Goal: Task Accomplishment & Management: Use online tool/utility

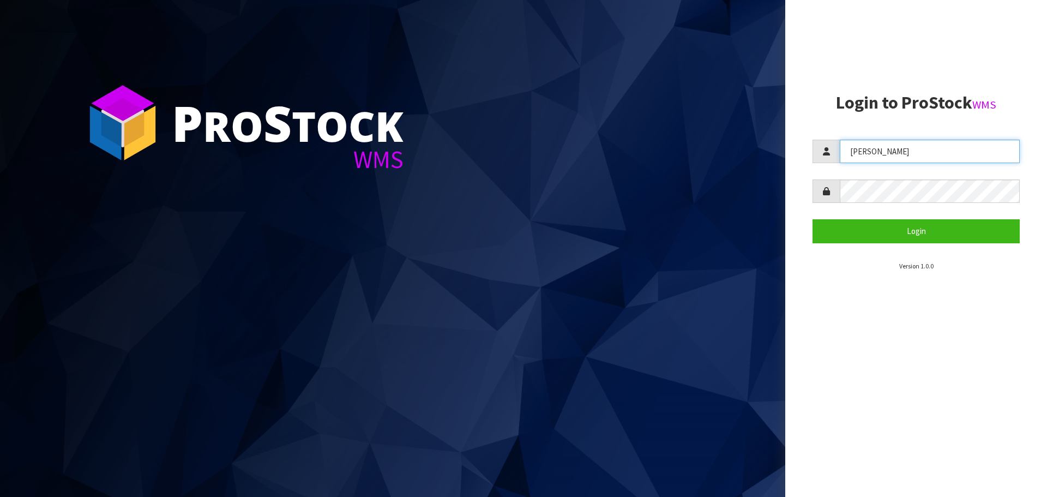
drag, startPoint x: 913, startPoint y: 158, endPoint x: 780, endPoint y: 172, distance: 133.8
click at [780, 172] on div "P ro S tock WMS Login to ProStock WMS [PERSON_NAME] Login Version 1.0.0" at bounding box center [523, 248] width 1047 height 497
type input "[PERSON_NAME]"
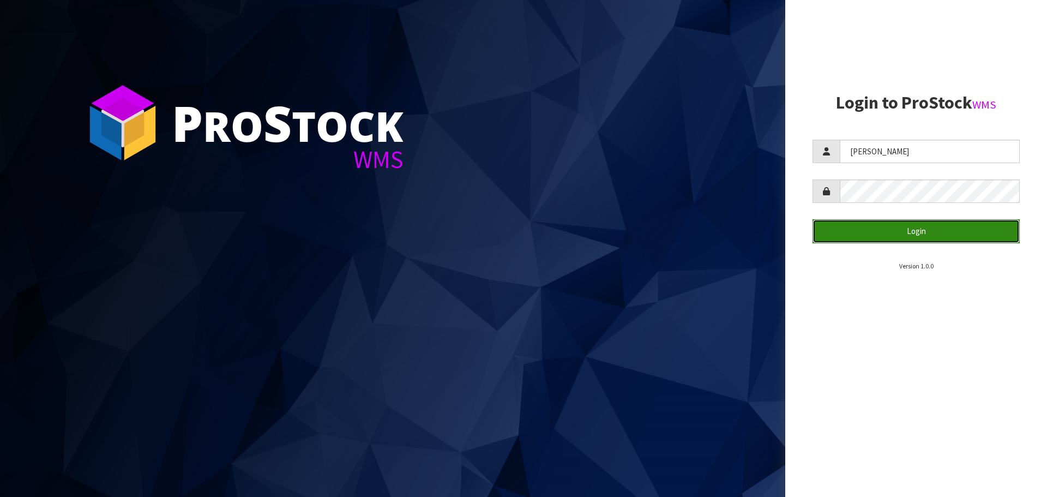
click at [912, 230] on button "Login" at bounding box center [915, 230] width 207 height 23
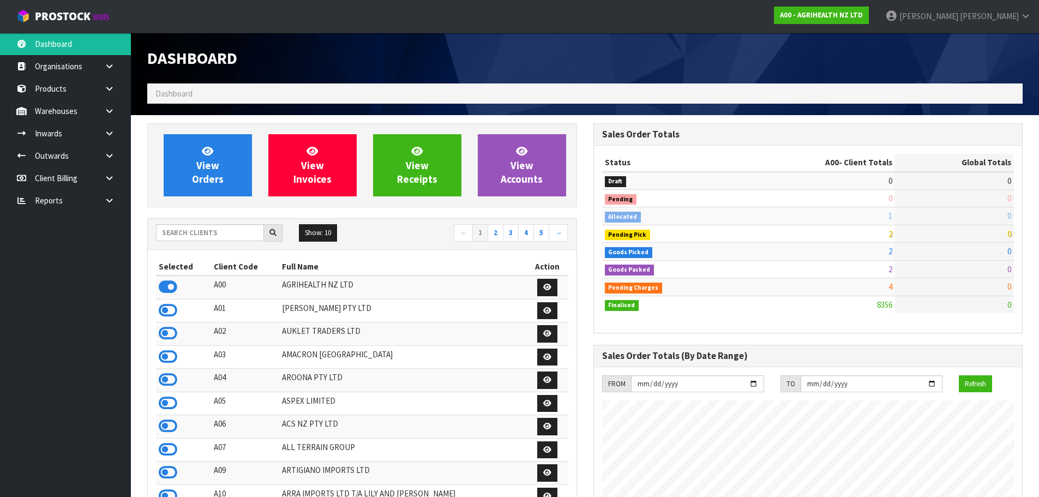
scroll to position [826, 445]
click at [198, 232] on input "text" at bounding box center [210, 232] width 108 height 17
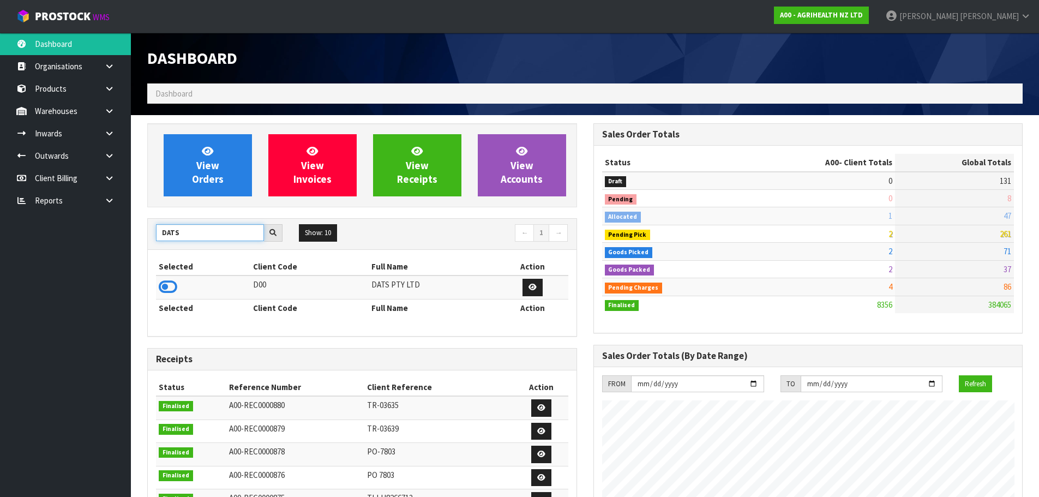
type input "DATS"
click at [178, 296] on td at bounding box center [203, 286] width 94 height 23
click at [171, 292] on icon at bounding box center [168, 287] width 19 height 16
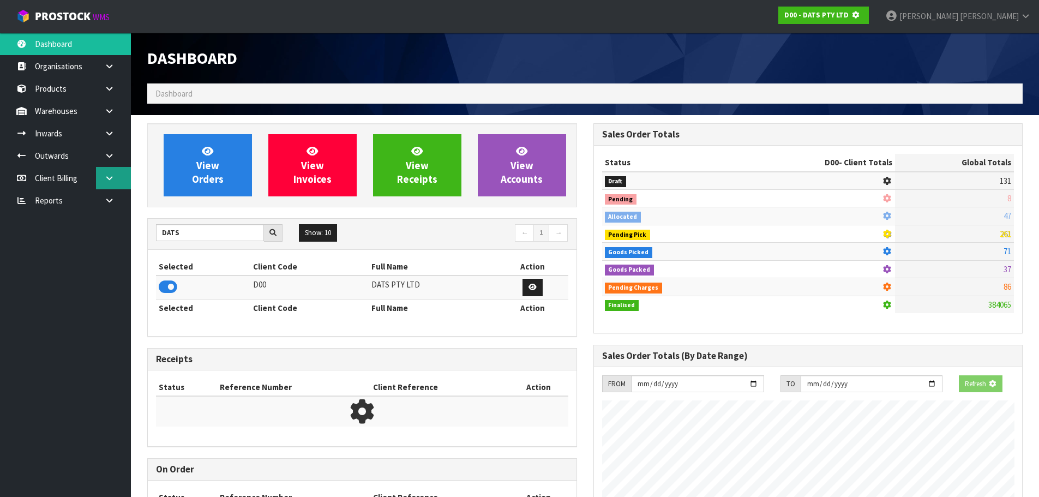
scroll to position [680, 445]
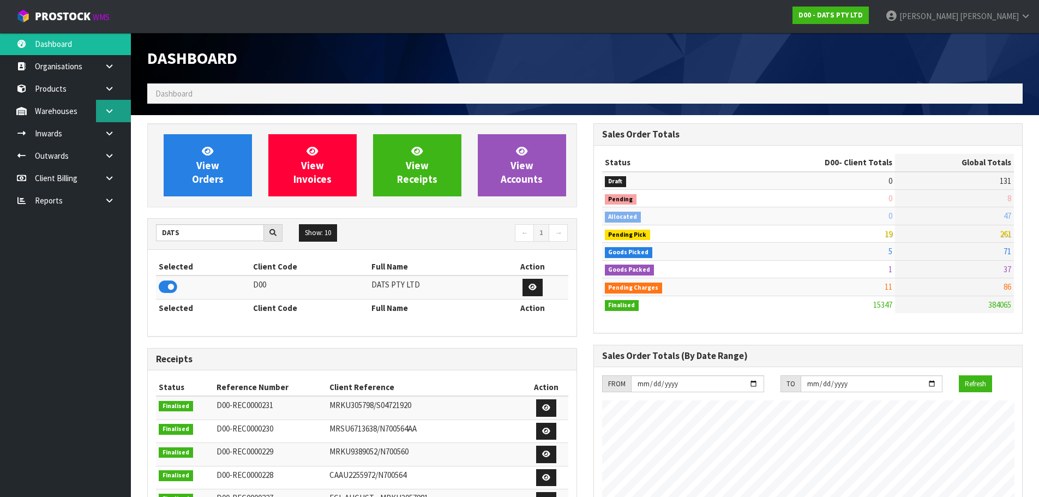
click at [111, 111] on icon at bounding box center [109, 111] width 10 height 8
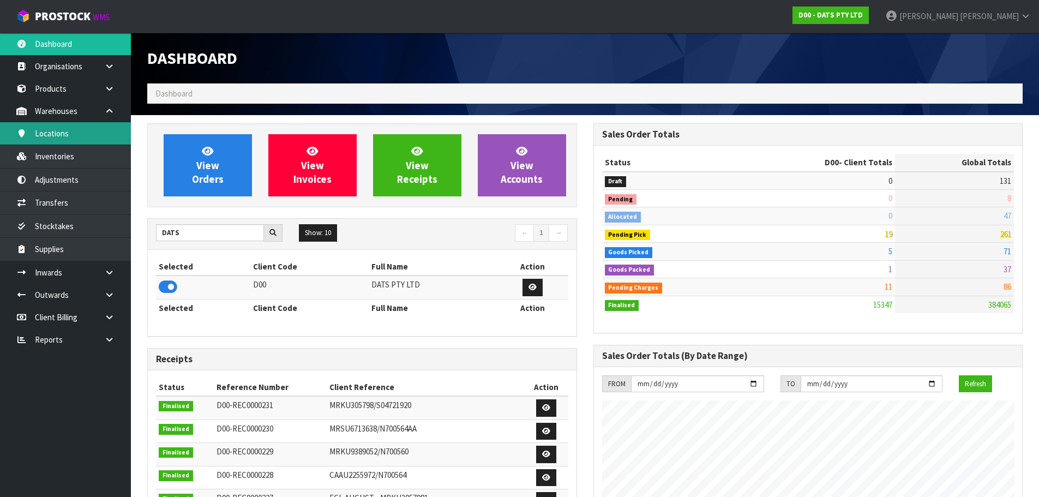
scroll to position [826, 445]
click at [74, 155] on link "Inventories" at bounding box center [65, 156] width 131 height 22
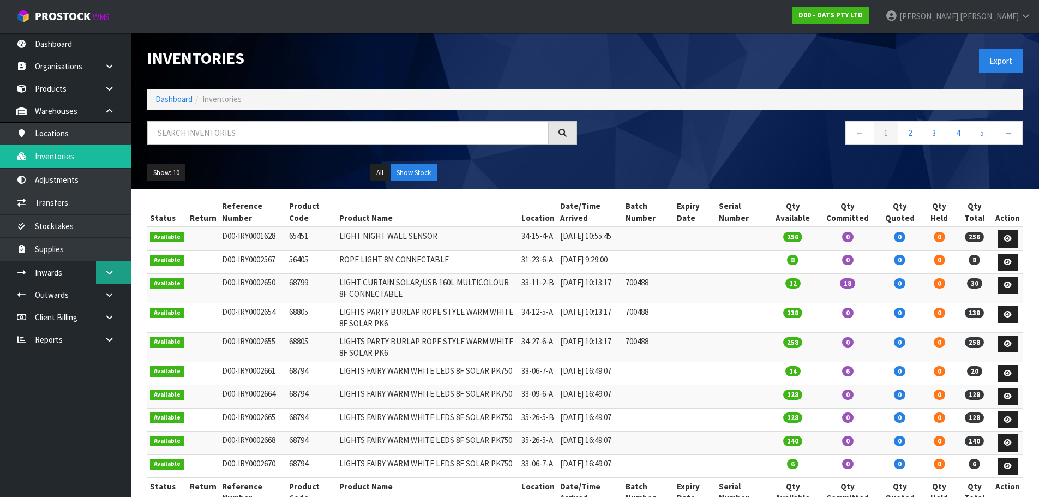
click at [110, 278] on link at bounding box center [113, 272] width 35 height 22
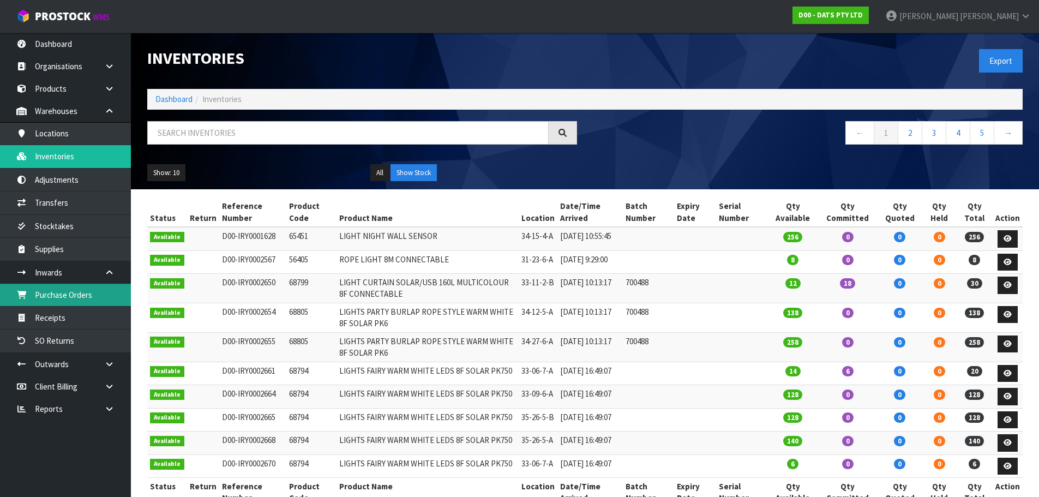
click at [51, 298] on link "Purchase Orders" at bounding box center [65, 295] width 131 height 22
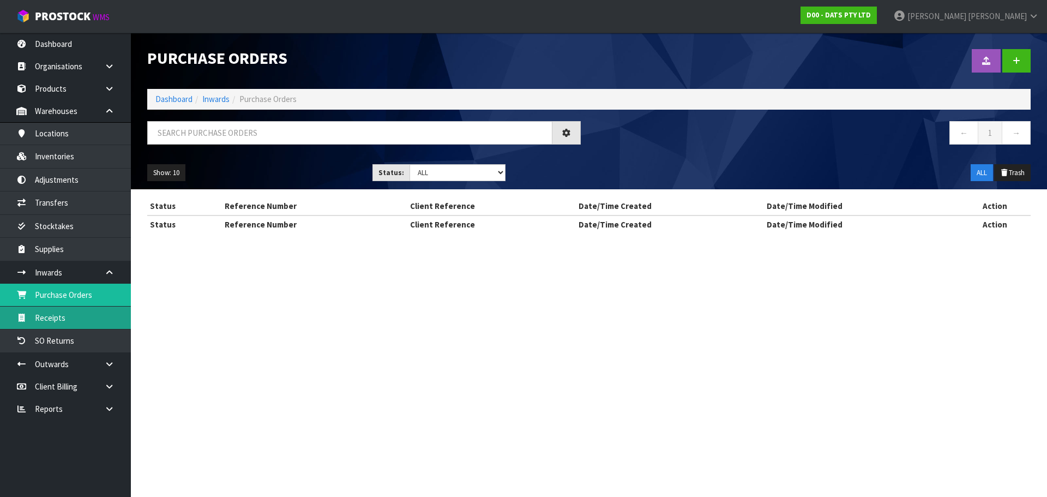
click at [50, 317] on section "Purchase Orders Import Purchase Orders Drop file here to import csv template Da…" at bounding box center [523, 248] width 1047 height 497
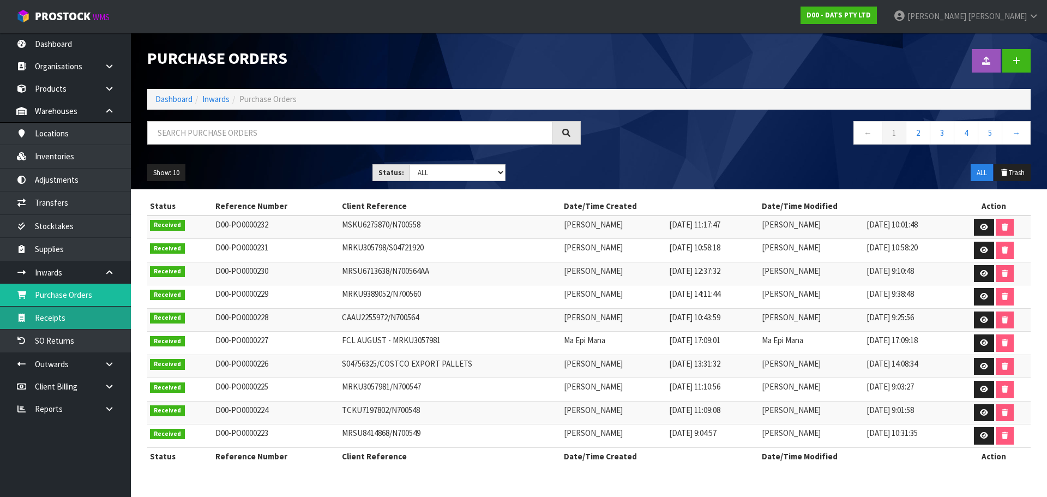
click at [50, 317] on link "Receipts" at bounding box center [65, 317] width 131 height 22
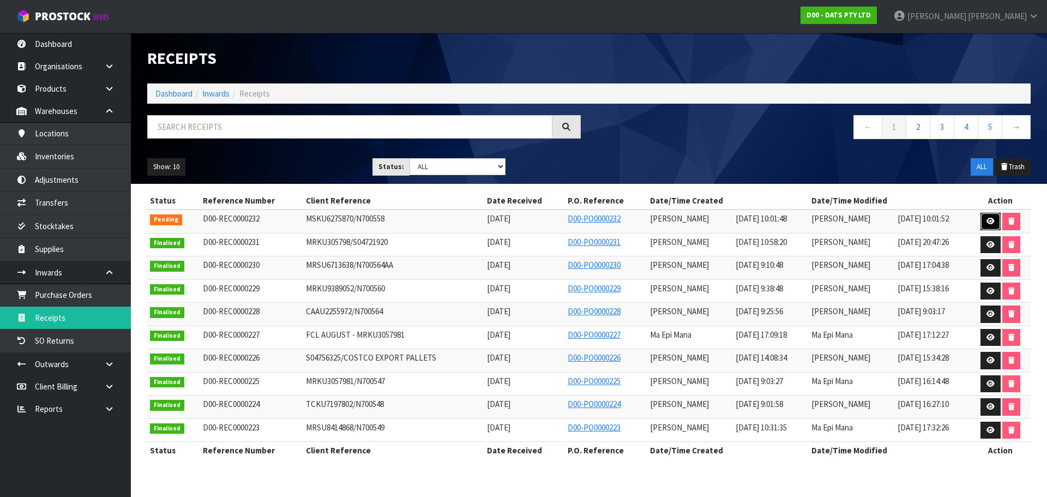
click at [991, 221] on icon at bounding box center [990, 221] width 8 height 7
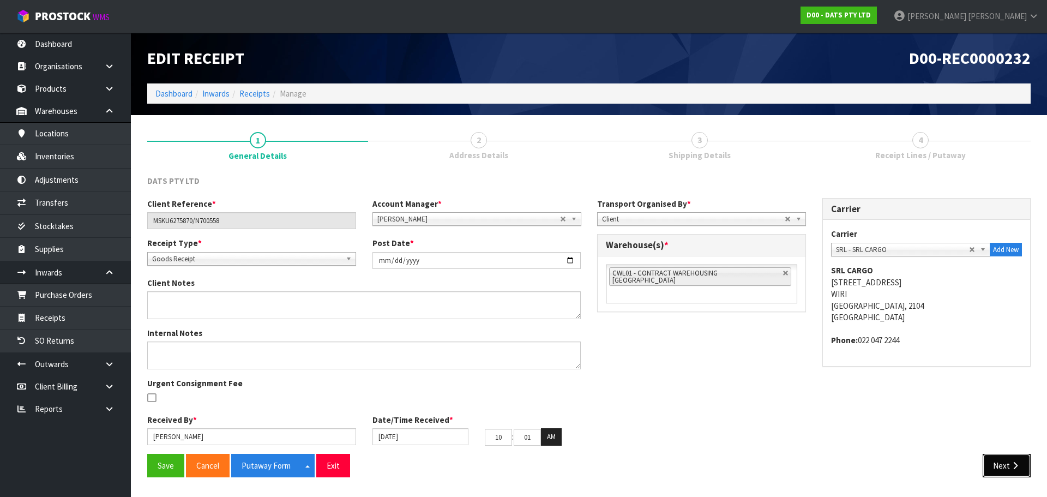
click at [1009, 475] on button "Next" at bounding box center [1006, 465] width 48 height 23
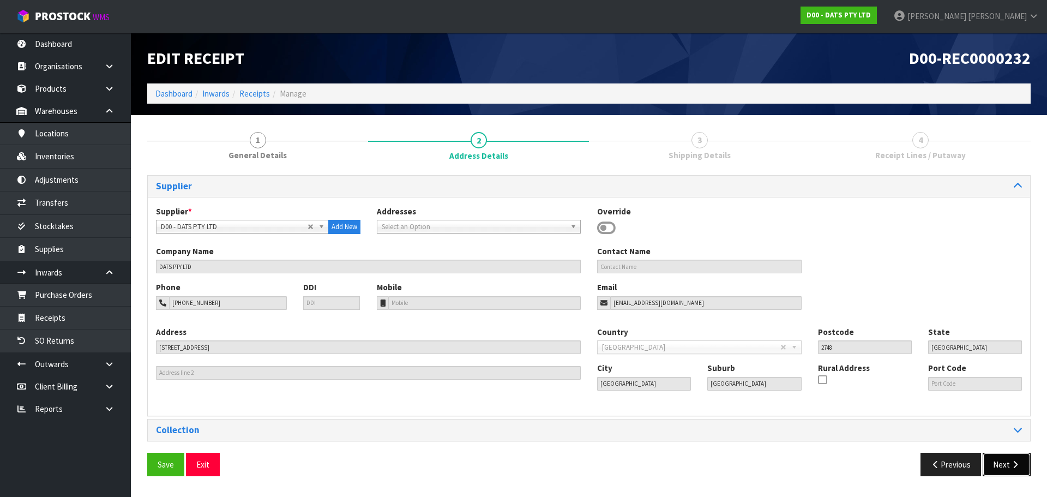
click at [1005, 470] on button "Next" at bounding box center [1006, 464] width 48 height 23
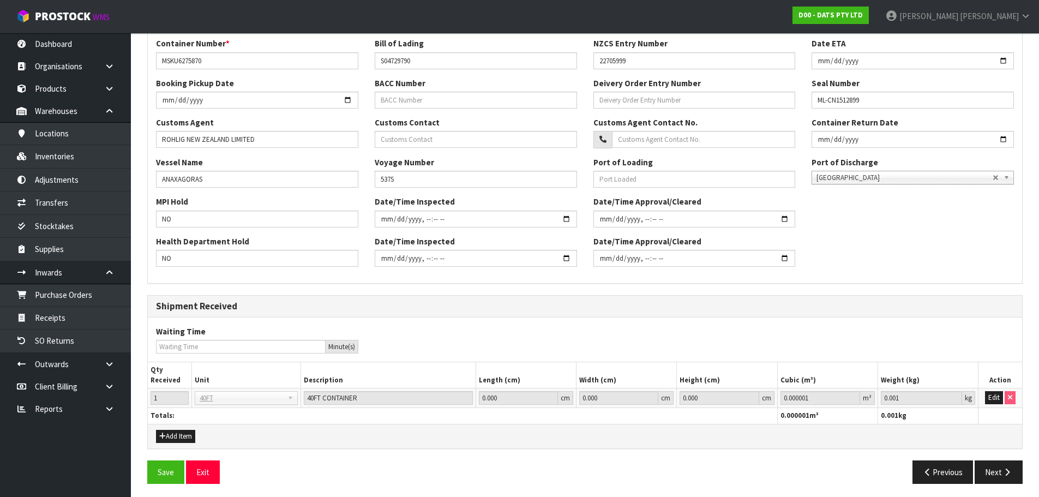
scroll to position [261, 0]
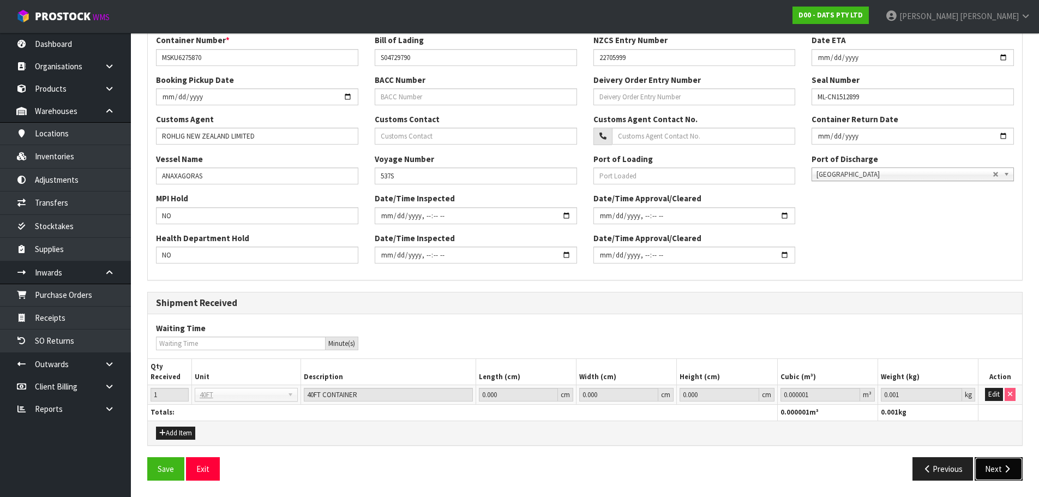
click at [994, 469] on button "Next" at bounding box center [998, 468] width 48 height 23
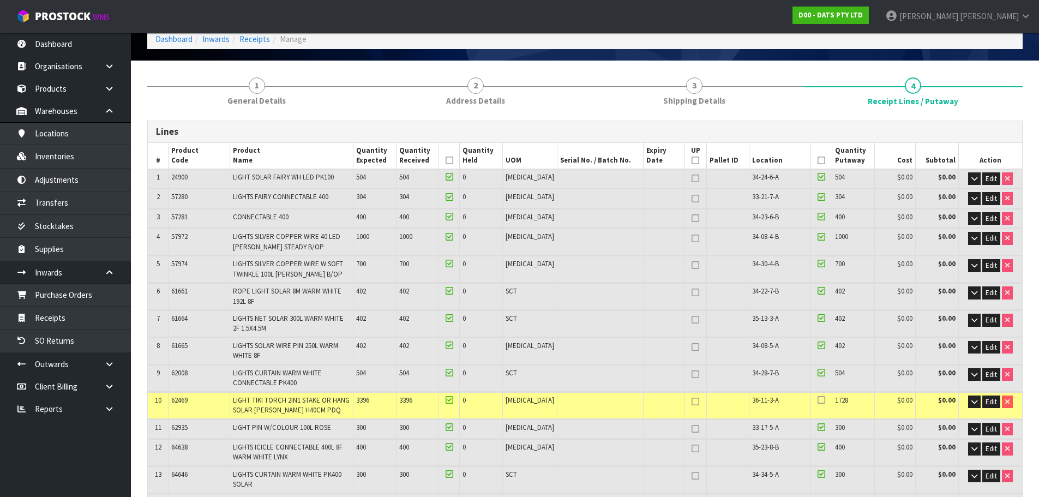
scroll to position [218, 0]
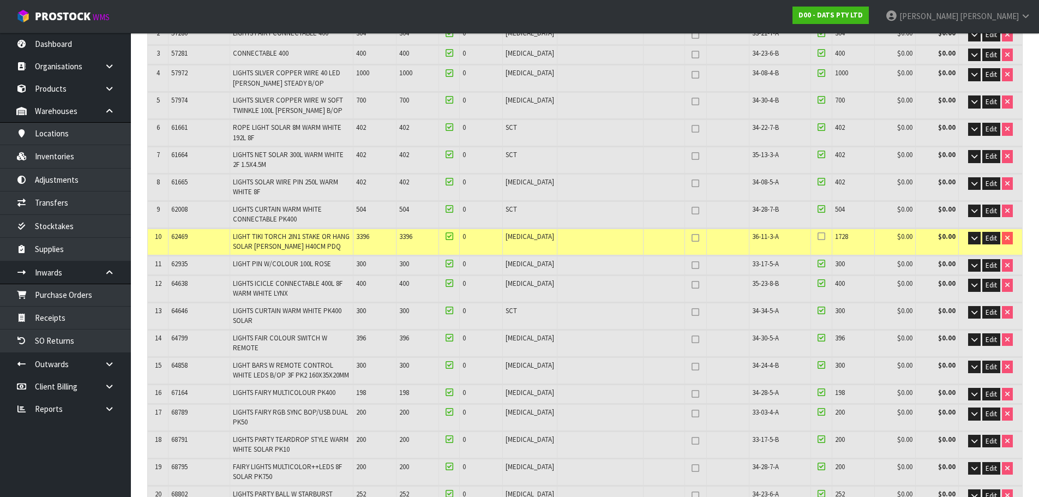
click at [752, 233] on span "36-11-3-A" at bounding box center [765, 236] width 27 height 9
copy tr "36-11-3-A"
click at [972, 238] on icon "button" at bounding box center [974, 237] width 6 height 7
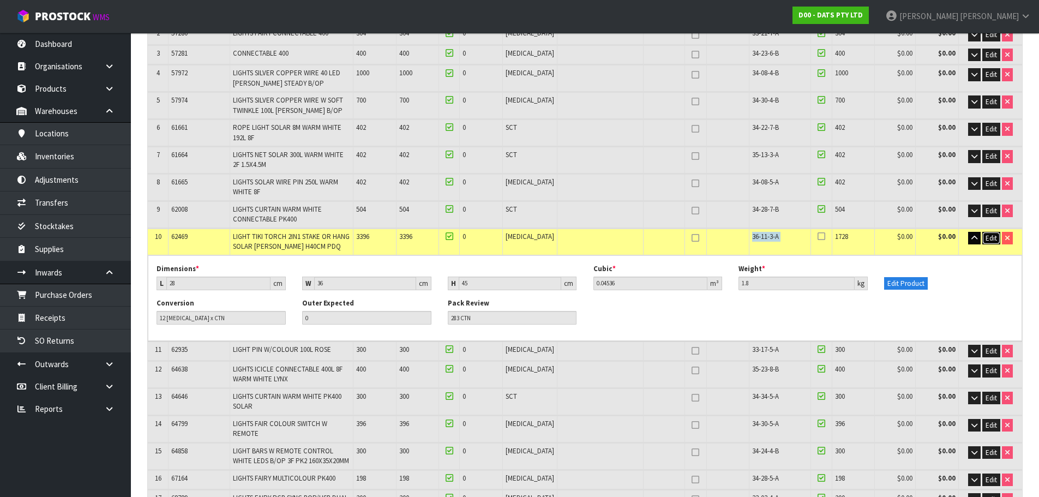
click at [988, 240] on span "Edit" at bounding box center [990, 237] width 11 height 9
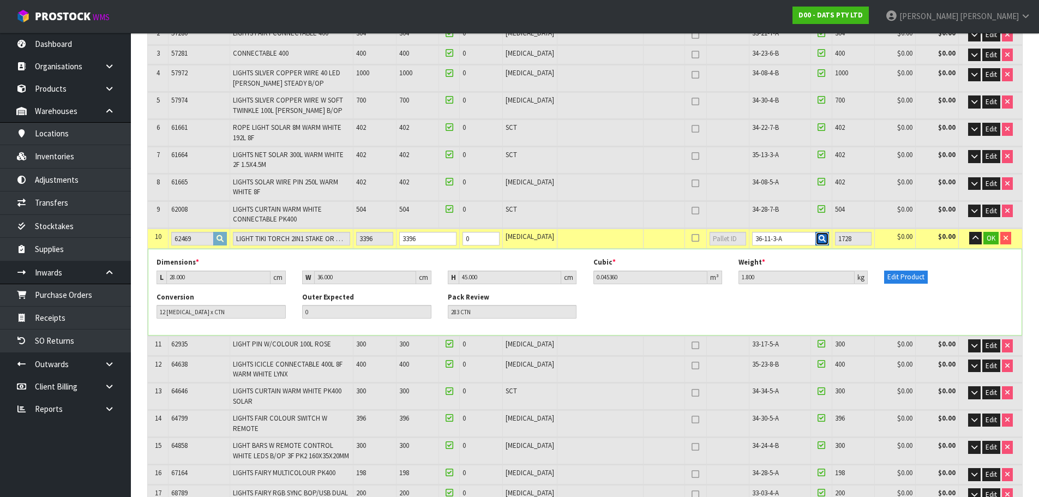
click at [818, 240] on icon "button" at bounding box center [821, 238] width 7 height 7
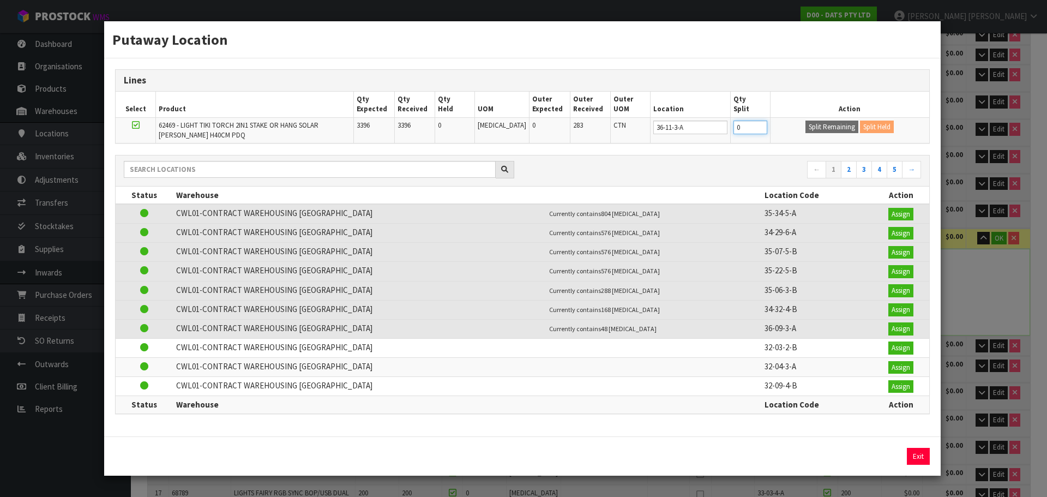
drag, startPoint x: 741, startPoint y: 129, endPoint x: 691, endPoint y: 142, distance: 52.5
click at [691, 142] on tr "62469 - LIGHT TIKI TORCH 2IN1 STAKE OR HANG SOLAR [PERSON_NAME] H40CM PDQ 3396 …" at bounding box center [522, 130] width 813 height 26
type input "1728"
click at [841, 129] on button "Split Remaining" at bounding box center [831, 126] width 53 height 13
type input "14866"
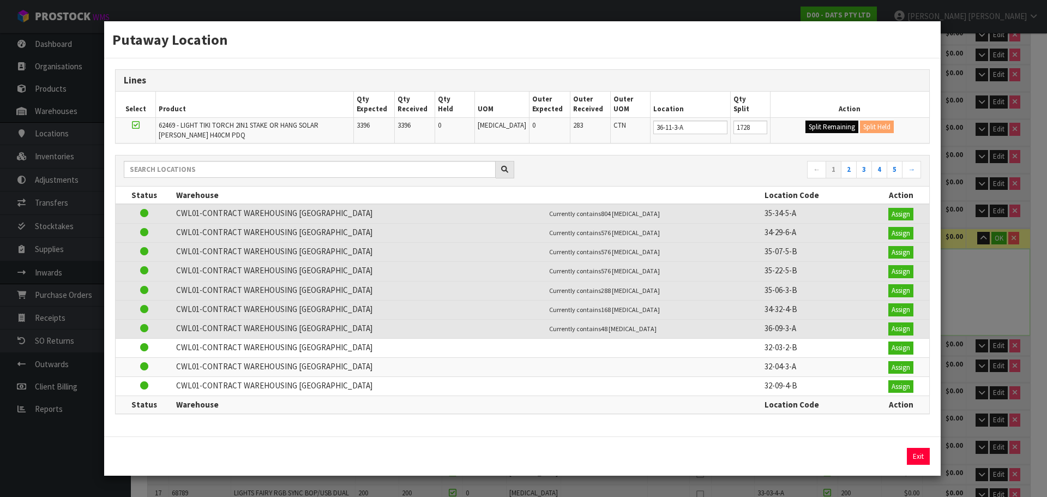
type input "1728"
type input "144"
type input "144 CTN"
type input "0"
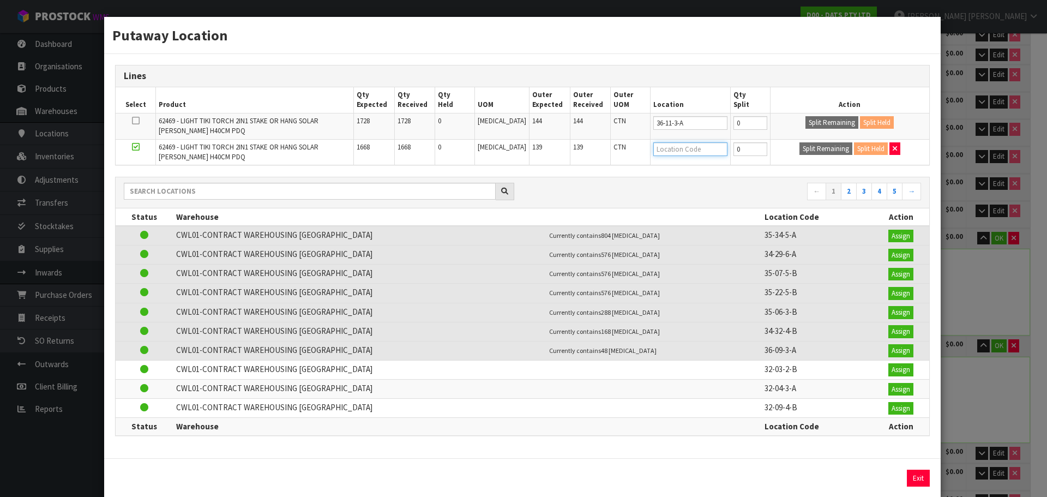
click at [692, 150] on input "text" at bounding box center [690, 149] width 74 height 14
type input "36-09-3-a"
type input "36-09-3-A"
click at [976, 274] on div "Putaway Location Lines Select Product Qty Expected Qty Received Qty Held UOM Ou…" at bounding box center [523, 248] width 1047 height 497
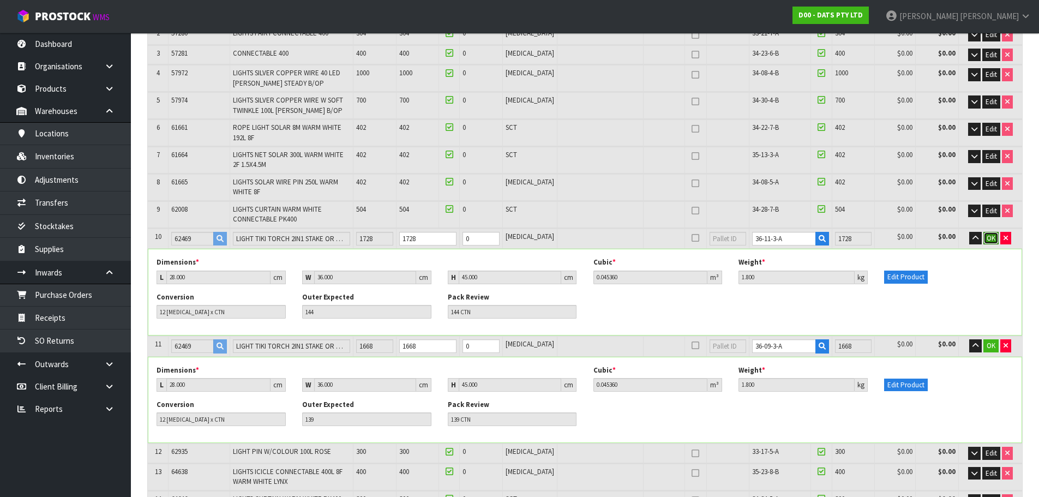
click at [988, 239] on span "OK" at bounding box center [990, 237] width 9 height 9
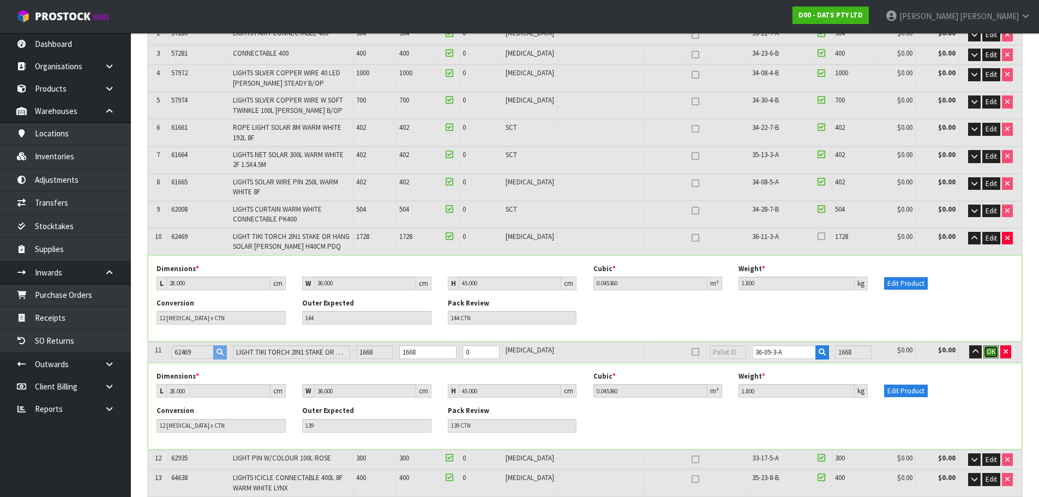
click at [989, 350] on span "OK" at bounding box center [990, 351] width 9 height 9
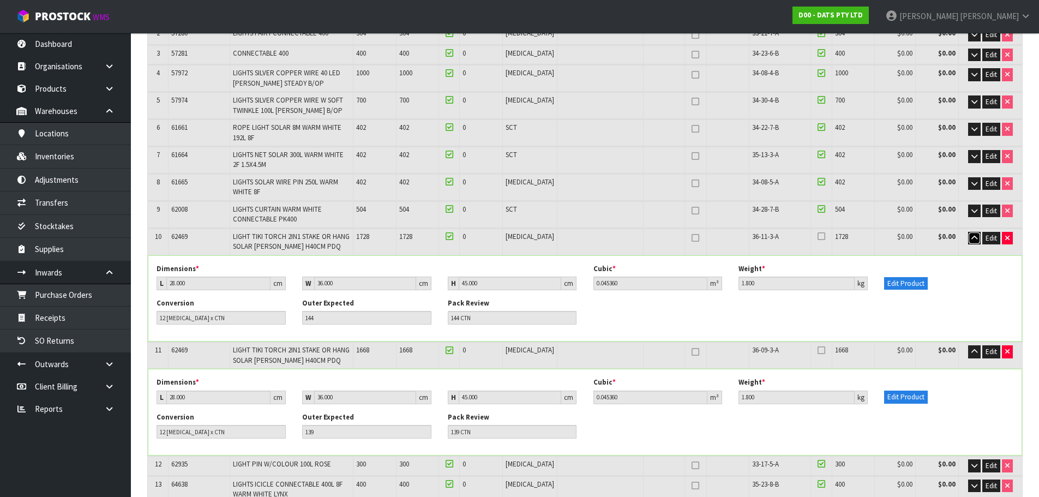
click at [973, 238] on icon "button" at bounding box center [974, 237] width 6 height 7
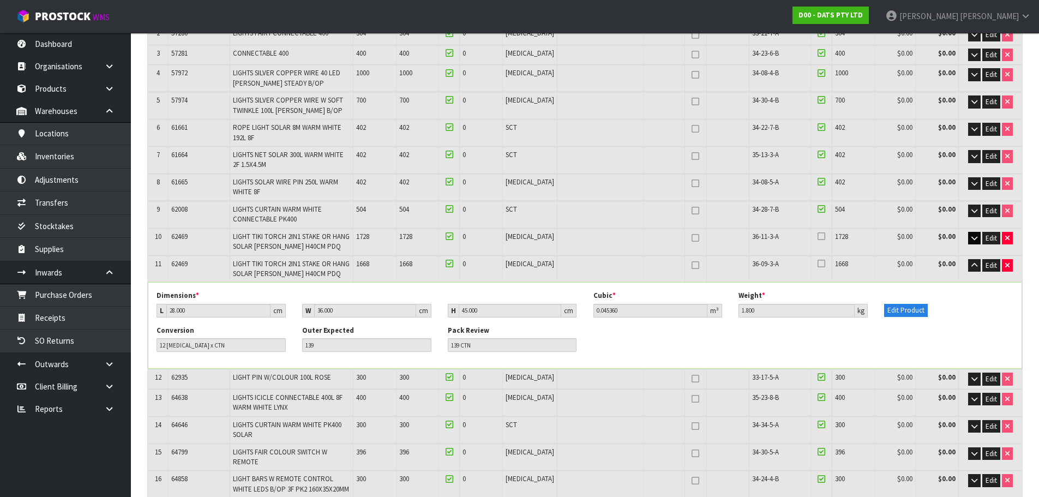
click at [973, 257] on td "Edit" at bounding box center [990, 269] width 64 height 26
click at [978, 272] on td "Edit" at bounding box center [990, 269] width 64 height 26
click at [976, 268] on icon "button" at bounding box center [974, 265] width 6 height 7
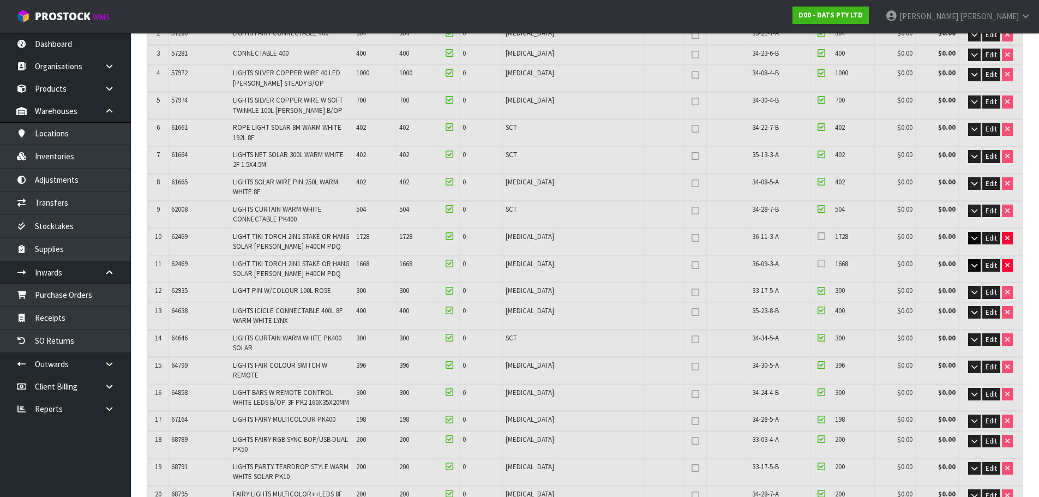
click at [752, 263] on span "36-09-3-A" at bounding box center [765, 263] width 27 height 9
copy tr "36-09-3-A"
click at [817, 264] on icon at bounding box center [821, 263] width 8 height 1
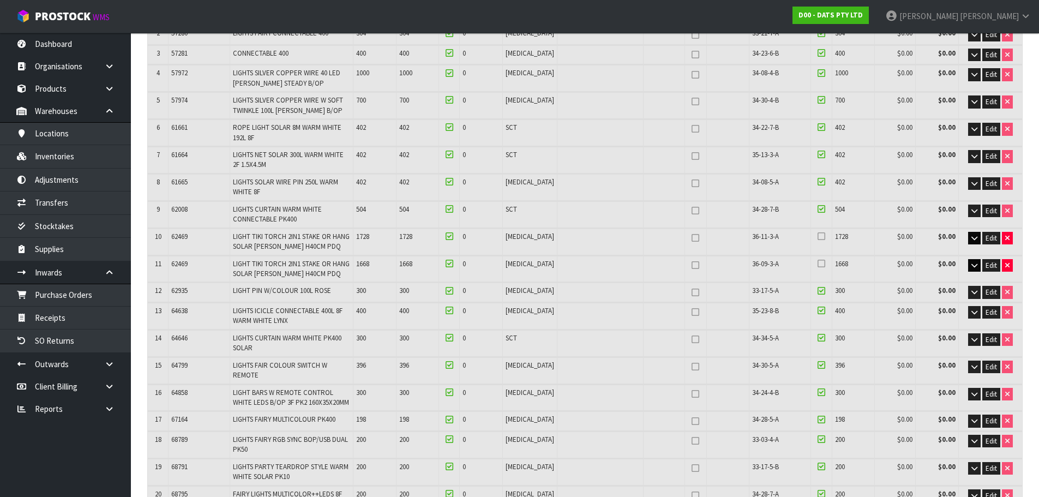
click at [0, 0] on input "checkbox" at bounding box center [0, 0] width 0 height 0
click at [817, 237] on icon at bounding box center [821, 236] width 8 height 1
click at [0, 0] on input "checkbox" at bounding box center [0, 0] width 0 height 0
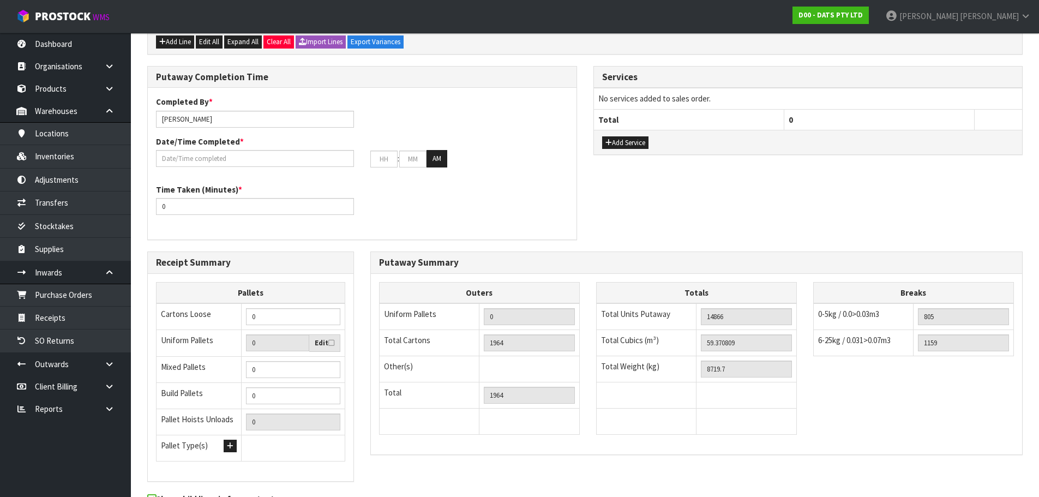
scroll to position [936, 0]
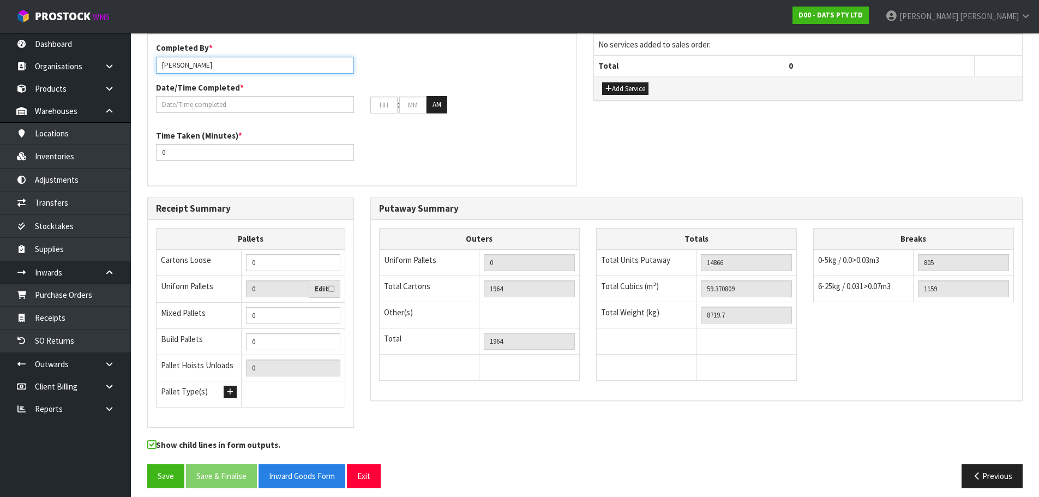
drag, startPoint x: 221, startPoint y: 54, endPoint x: 184, endPoint y: 74, distance: 41.7
click at [184, 74] on div "Completed By * [PERSON_NAME] Date/Time Completed * : : AM" at bounding box center [362, 81] width 429 height 79
type input "[PERSON_NAME] + [PERSON_NAME]"
click at [280, 96] on input "text" at bounding box center [255, 104] width 198 height 17
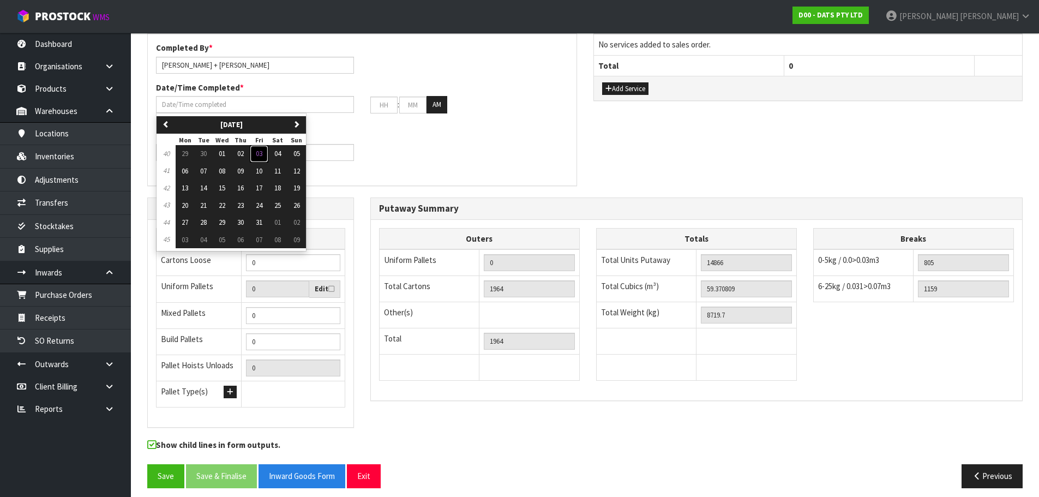
click at [266, 145] on button "03" at bounding box center [259, 153] width 19 height 17
type input "[DATE]"
type input "12"
type input "00"
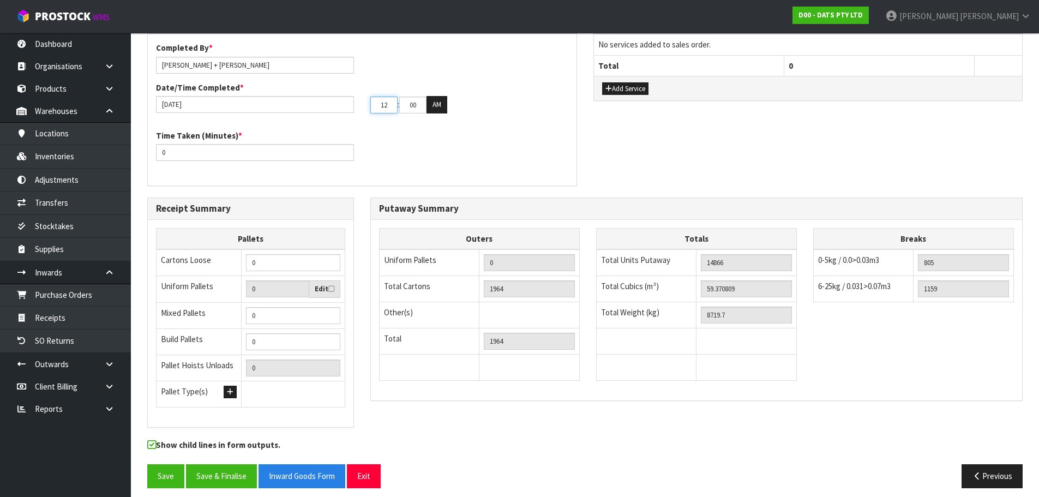
drag, startPoint x: 393, startPoint y: 92, endPoint x: 312, endPoint y: 134, distance: 91.0
click at [312, 134] on div "Completed By * [PERSON_NAME] + [PERSON_NAME]/Time Completed * [DATE] 12 : 00 : …" at bounding box center [362, 109] width 429 height 135
type input "02"
click at [444, 102] on button "AM" at bounding box center [436, 104] width 21 height 17
drag, startPoint x: 206, startPoint y: 145, endPoint x: 76, endPoint y: 159, distance: 129.9
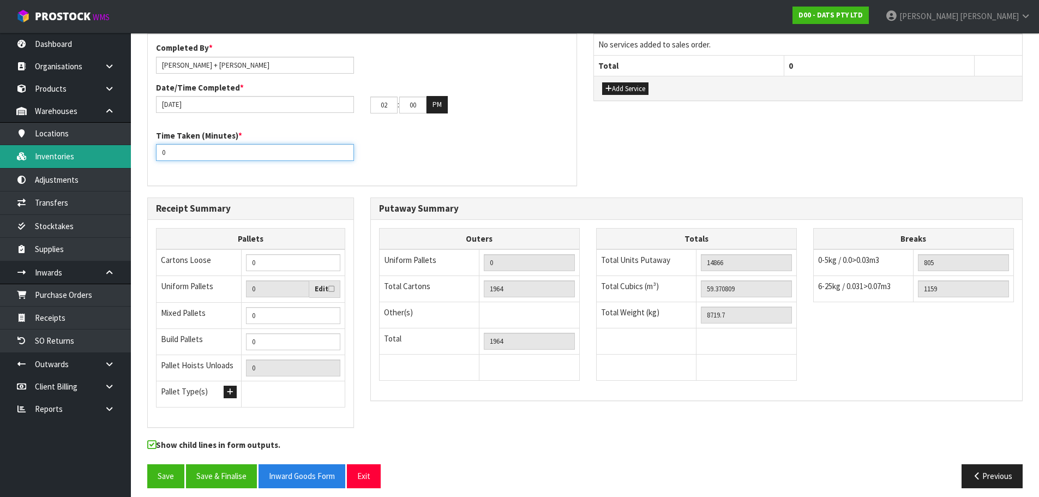
type input "1560"
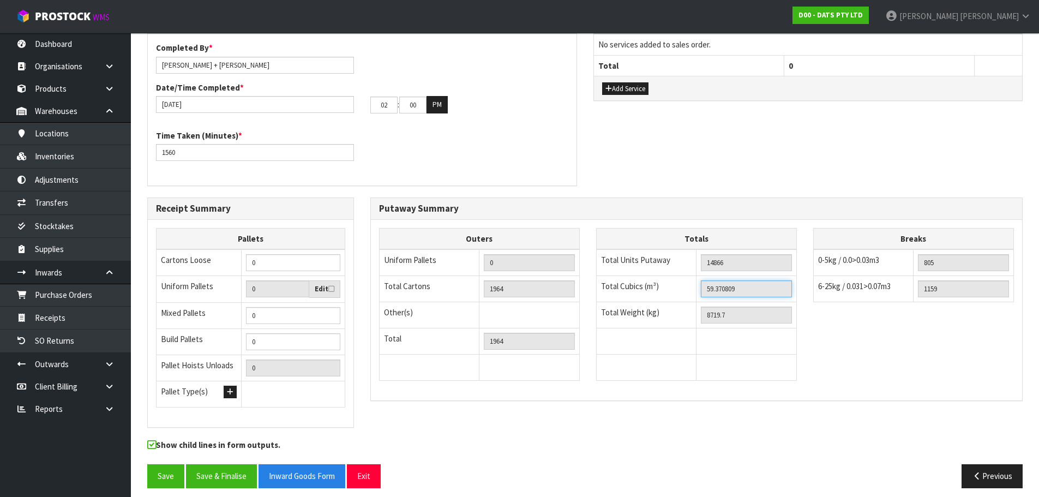
click at [718, 280] on input "59.370809" at bounding box center [746, 288] width 91 height 17
click at [994, 472] on button "Previous" at bounding box center [991, 475] width 61 height 23
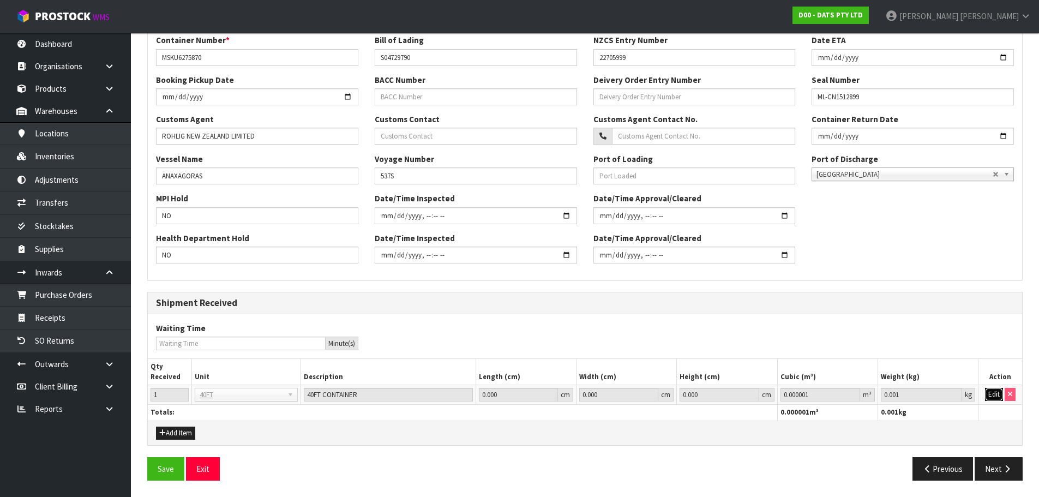
click at [1002, 395] on button "Edit" at bounding box center [994, 394] width 18 height 13
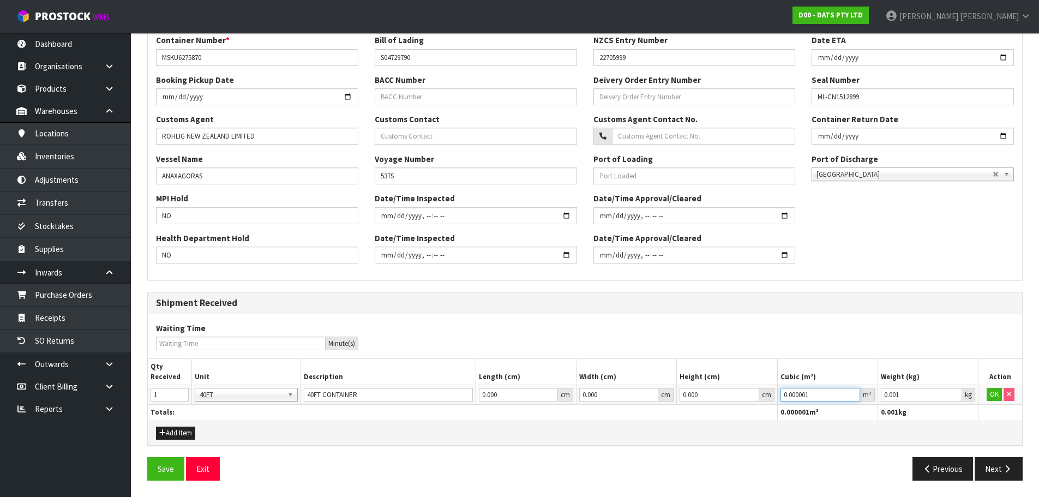
drag, startPoint x: 821, startPoint y: 393, endPoint x: 703, endPoint y: 423, distance: 121.5
click at [697, 423] on div "Shipment Received Waiting Time Minute(s) Qty Received Unit Description Length (…" at bounding box center [584, 369] width 875 height 154
paste input "number"
click at [1011, 468] on icon "button" at bounding box center [1007, 469] width 10 height 8
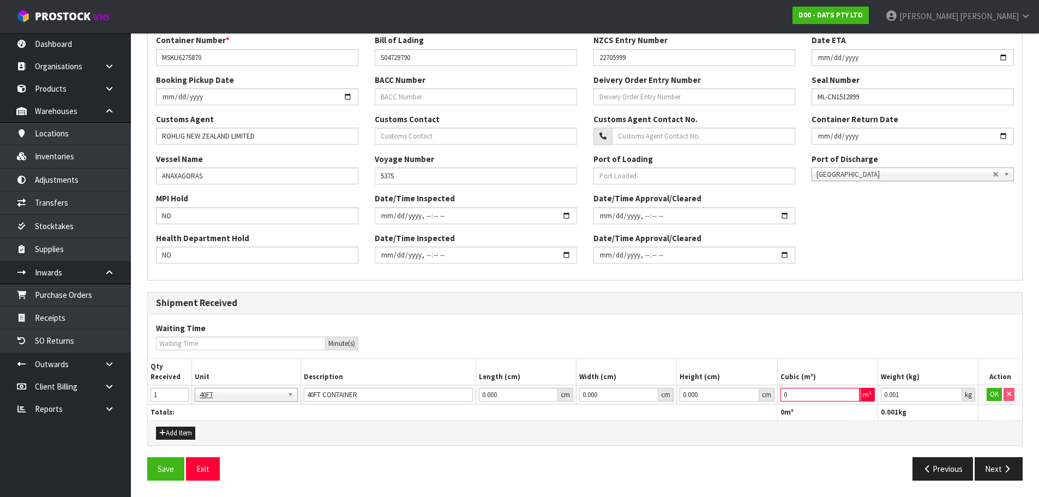
drag, startPoint x: 818, startPoint y: 397, endPoint x: 683, endPoint y: 395, distance: 135.2
click at [683, 395] on tr "1 40FT 40FT 40FT CONTAINER 0.000 cm 0.000 cm 0.000 cm 0 m³ 0.001 kg OK" at bounding box center [585, 395] width 874 height 20
type input "59.370809"
type input "8719.7"
click at [988, 394] on button "OK" at bounding box center [993, 394] width 15 height 13
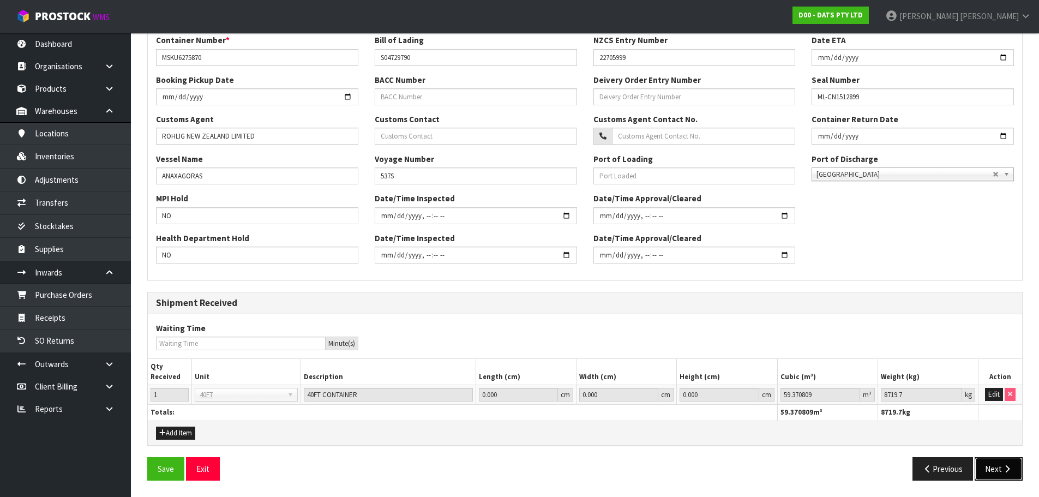
click at [998, 469] on button "Next" at bounding box center [998, 468] width 48 height 23
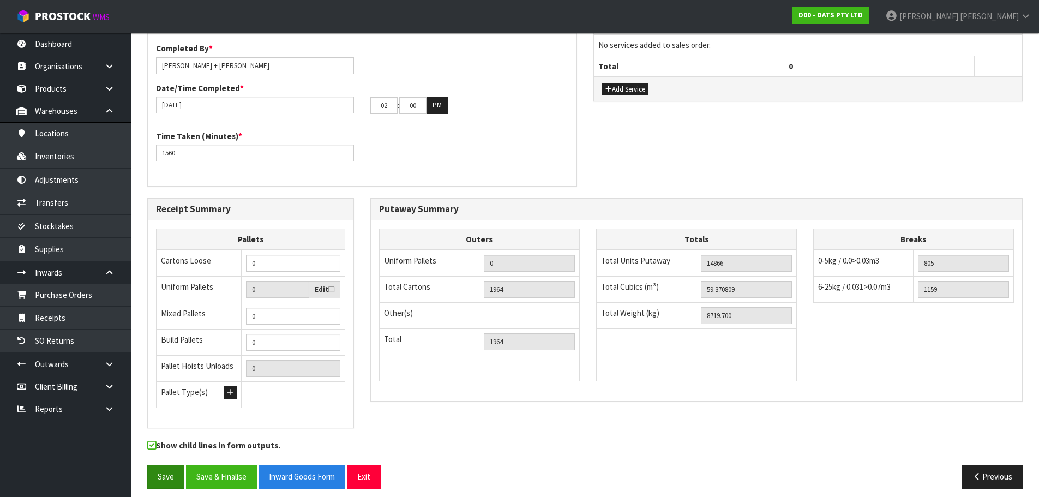
scroll to position [936, 0]
click at [162, 476] on button "Save" at bounding box center [165, 475] width 37 height 23
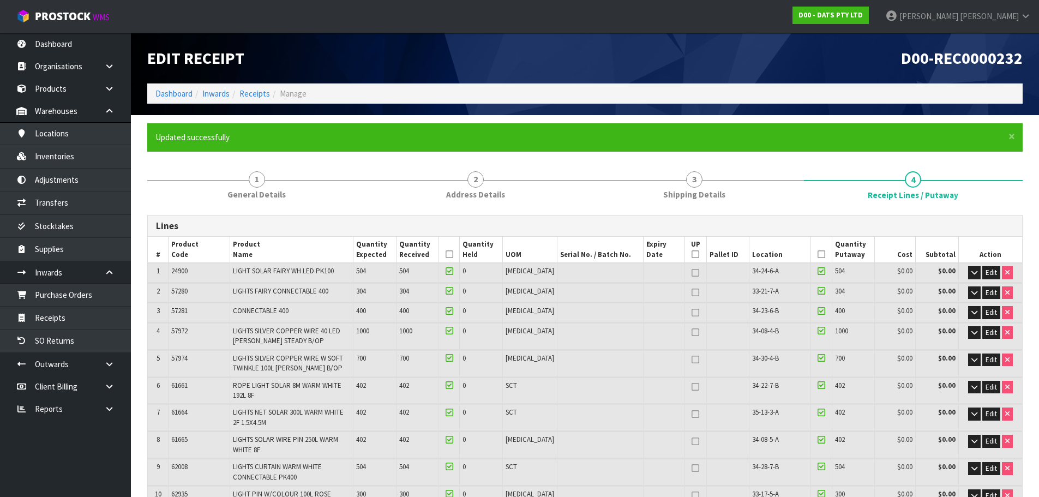
click at [817, 255] on icon at bounding box center [821, 254] width 8 height 1
click at [453, 254] on icon at bounding box center [449, 254] width 8 height 1
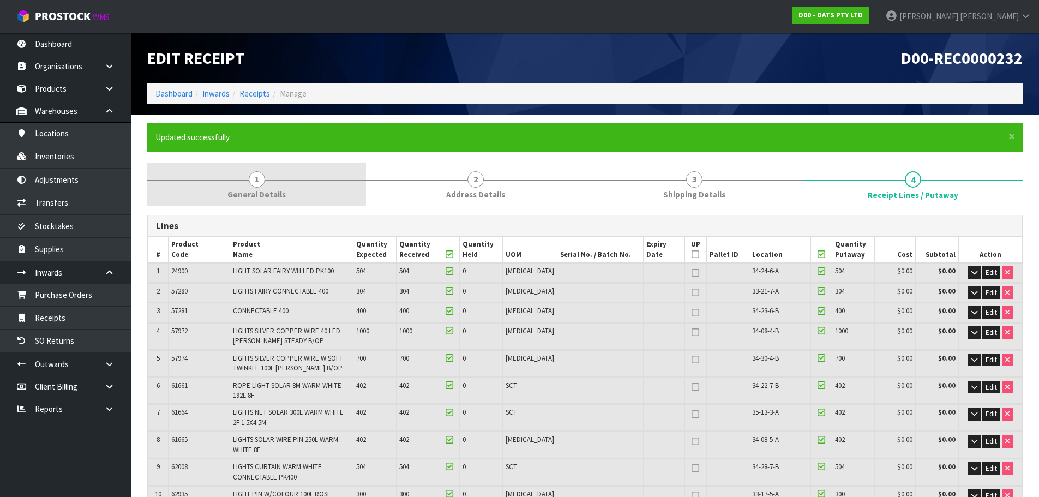
click at [223, 189] on link "1 General Details" at bounding box center [256, 184] width 219 height 43
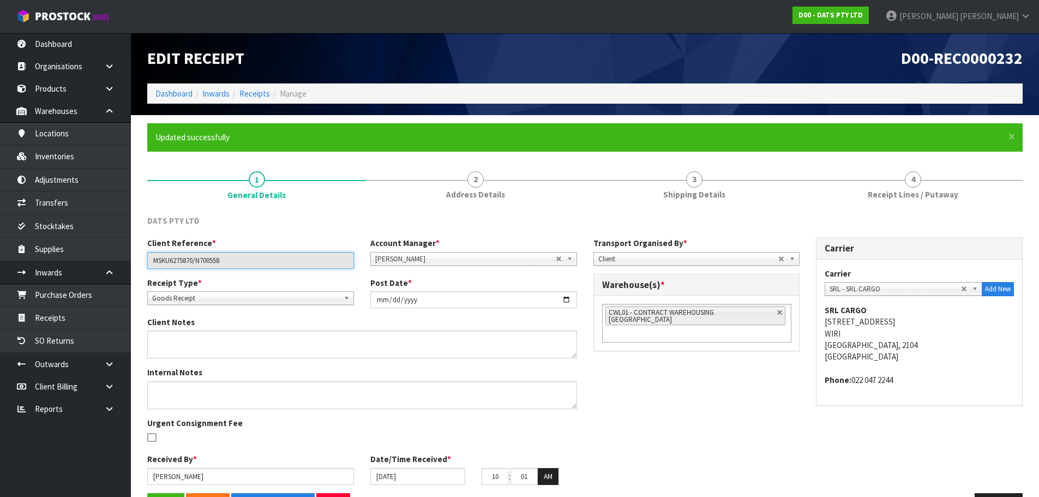
click at [178, 255] on input "MSKU6275870/N700558" at bounding box center [250, 260] width 207 height 17
drag, startPoint x: 771, startPoint y: 391, endPoint x: 771, endPoint y: 366, distance: 25.1
click at [771, 385] on div "Client Reference * MSKU6275870/N700558 Account Manager * [PERSON_NAME] [PERSON_…" at bounding box center [584, 365] width 891 height 256
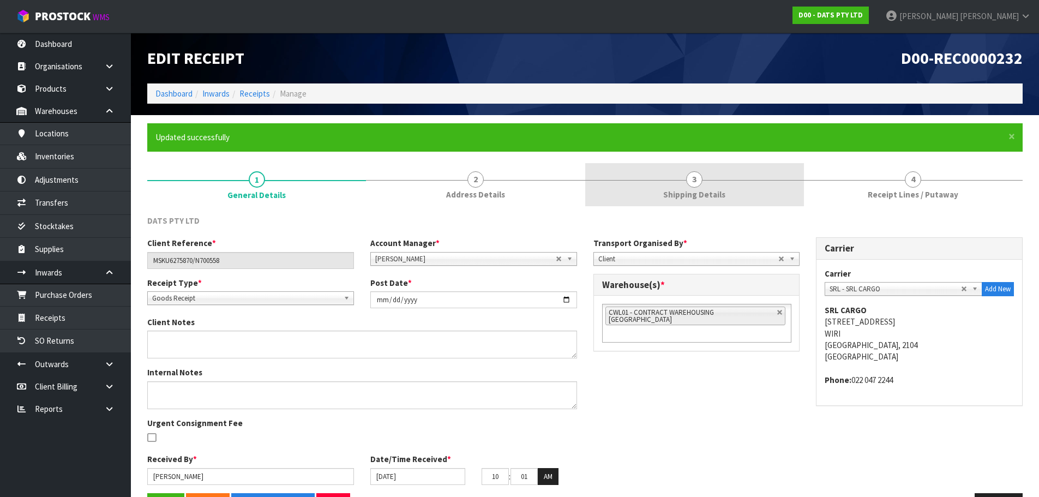
click at [684, 194] on span "Shipping Details" at bounding box center [694, 194] width 62 height 11
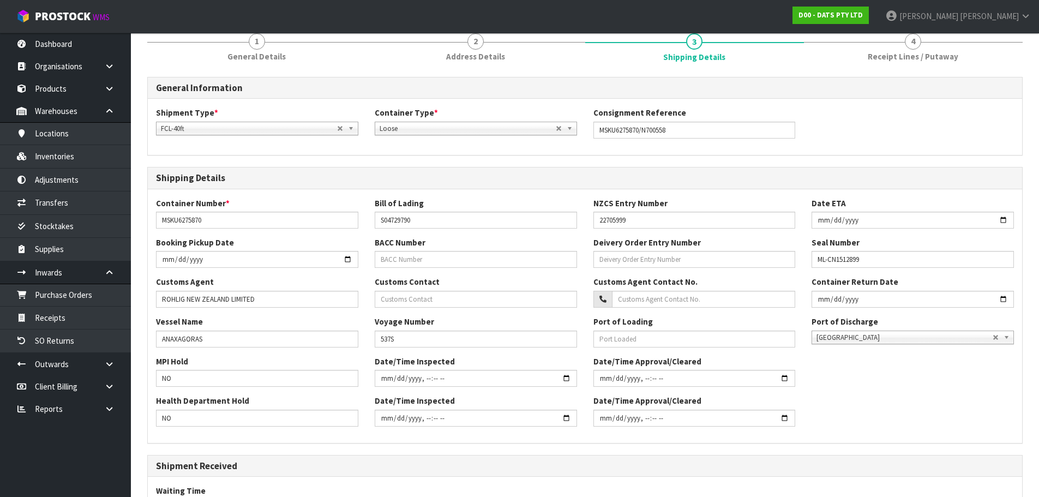
scroll to position [301, 0]
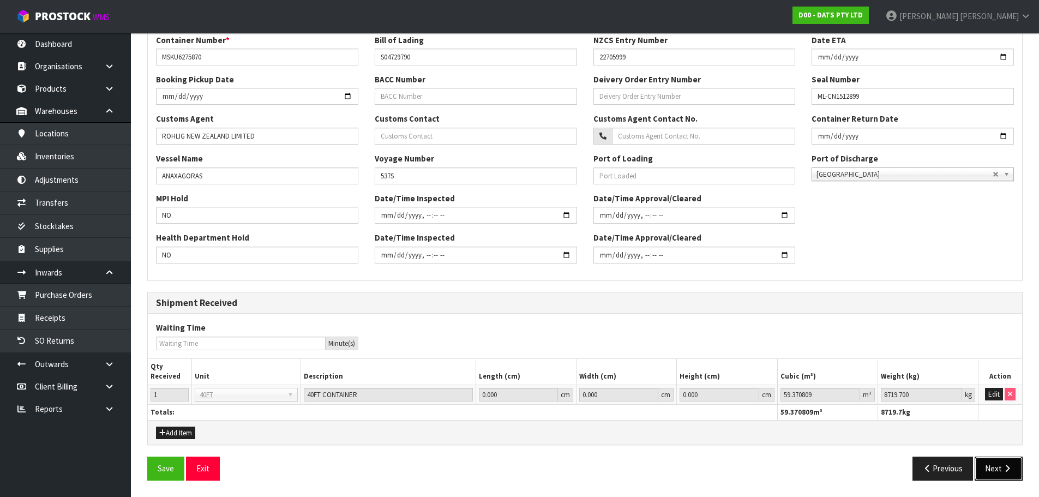
click at [997, 460] on button "Next" at bounding box center [998, 467] width 48 height 23
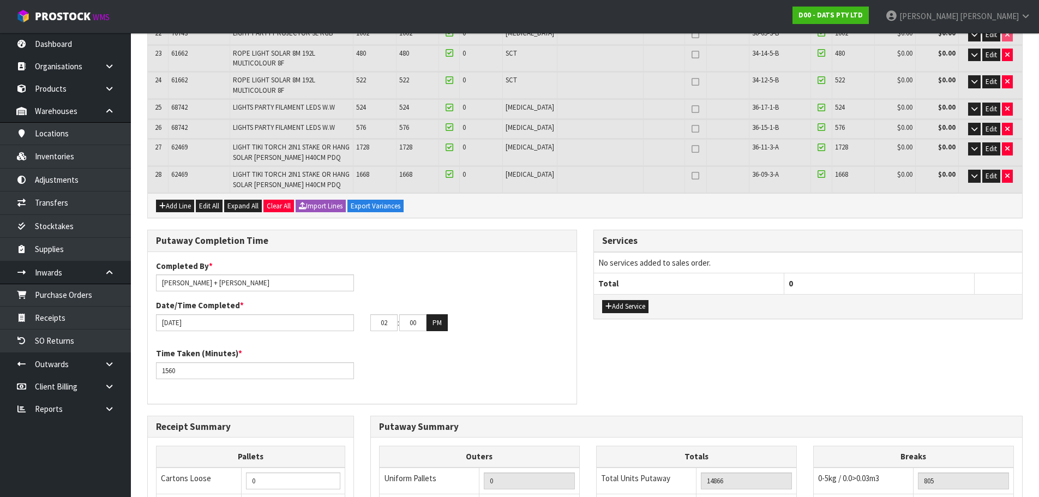
scroll to position [976, 0]
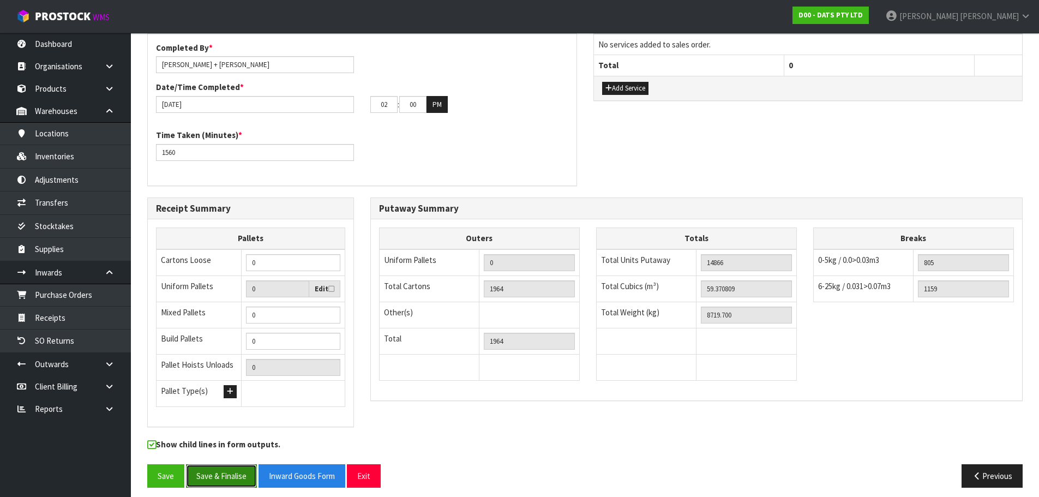
click at [228, 467] on button "Save & Finalise" at bounding box center [221, 475] width 71 height 23
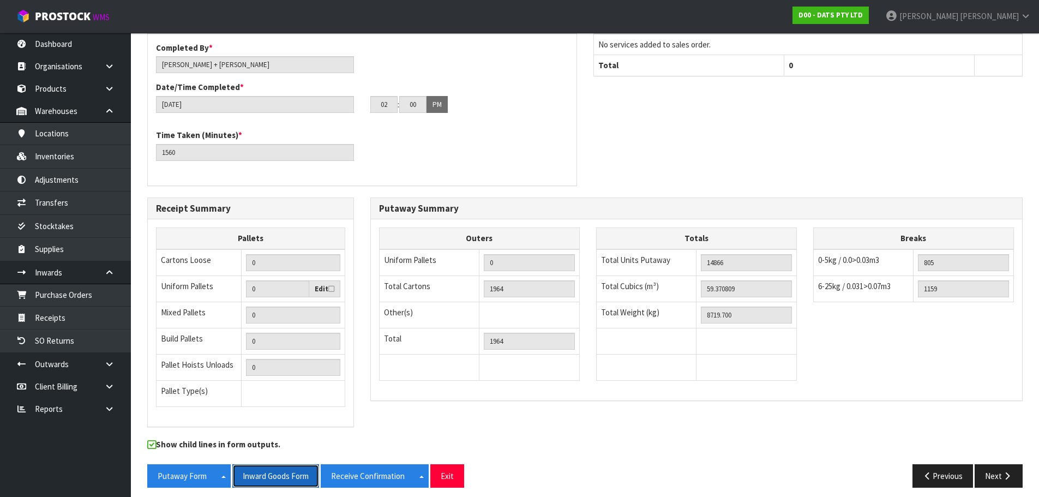
click at [287, 467] on button "Inward Goods Form" at bounding box center [275, 475] width 87 height 23
click at [863, 19] on strong "D00 - DATS PTY LTD" at bounding box center [830, 14] width 64 height 9
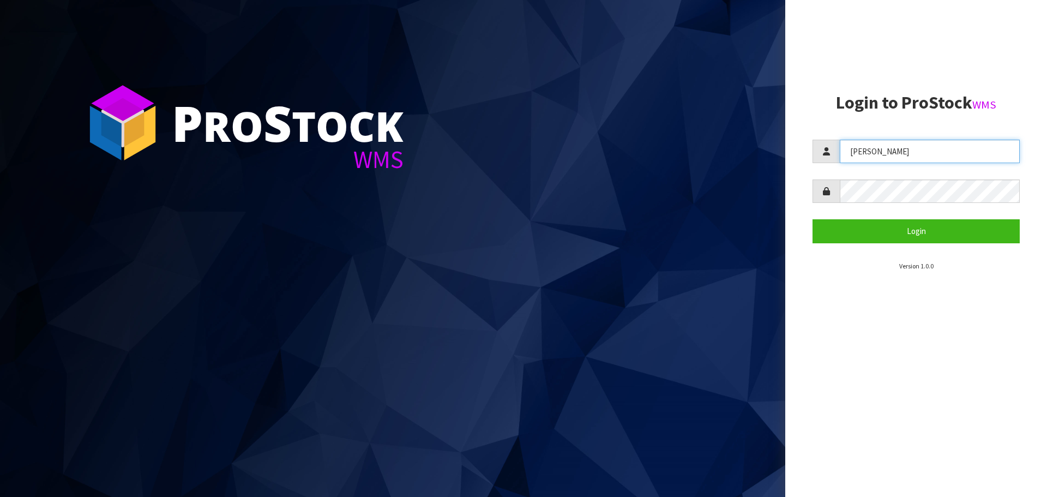
click at [888, 148] on input "[PERSON_NAME]" at bounding box center [930, 151] width 180 height 23
type input "J"
click at [921, 157] on input "text" at bounding box center [930, 151] width 180 height 23
type input "[PERSON_NAME]"
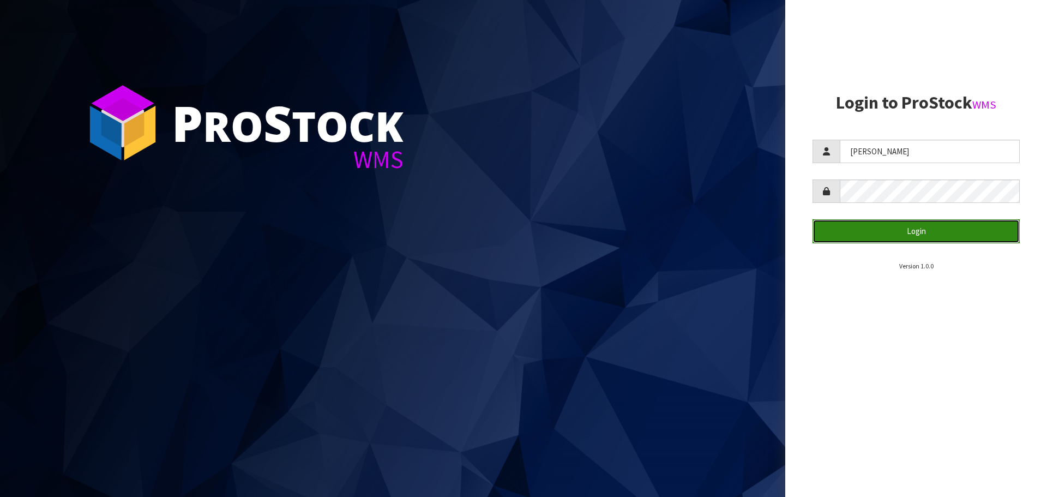
click at [845, 227] on button "Login" at bounding box center [915, 230] width 207 height 23
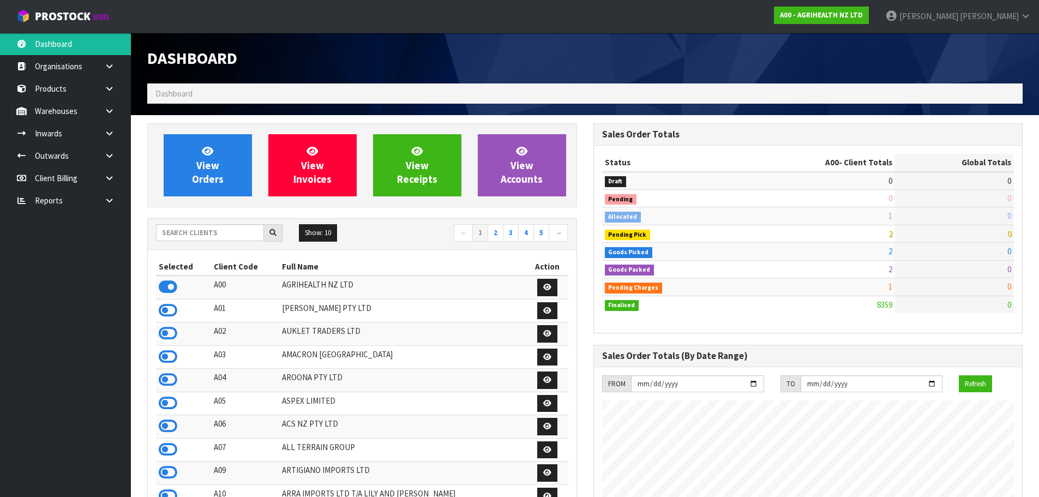
scroll to position [826, 445]
click at [230, 234] on input "text" at bounding box center [210, 232] width 108 height 17
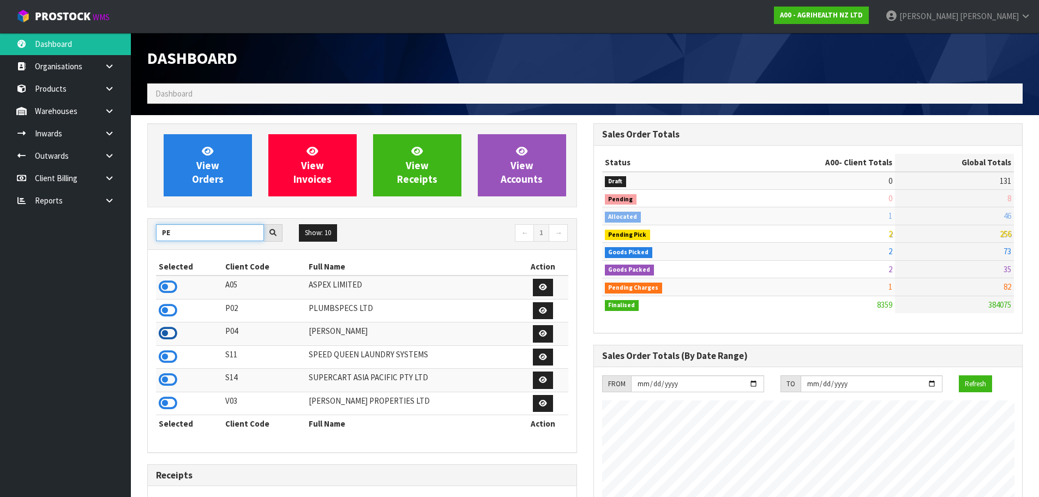
type input "PE"
click at [164, 336] on icon at bounding box center [168, 333] width 19 height 16
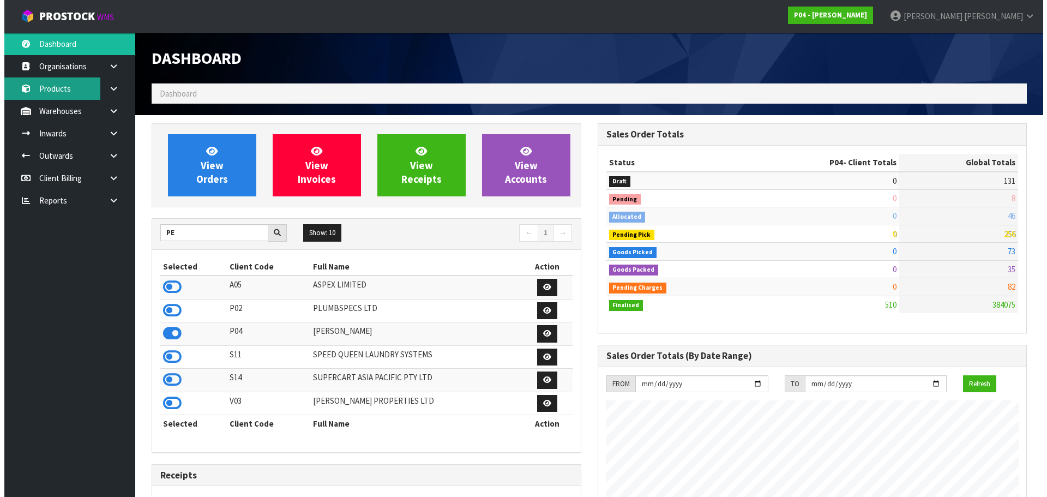
scroll to position [667, 445]
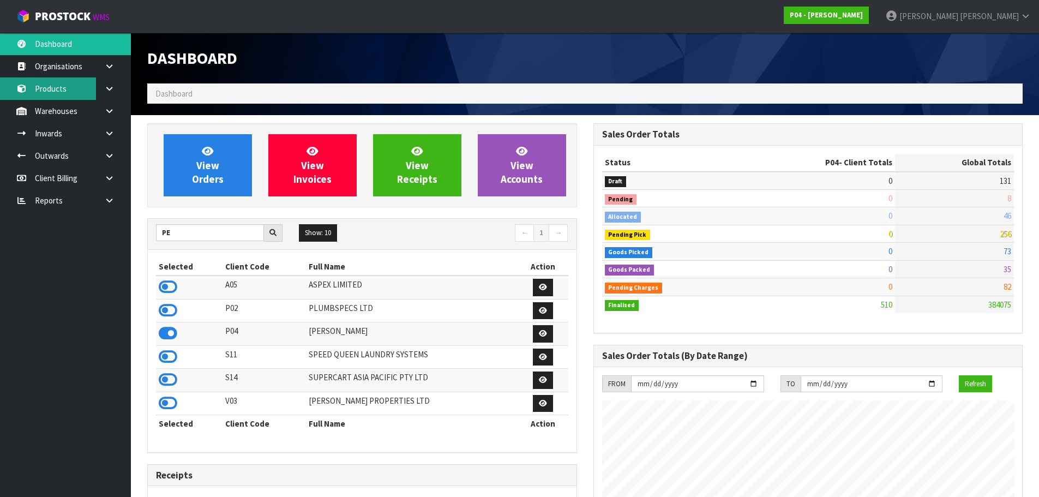
click at [41, 97] on link "Products" at bounding box center [65, 88] width 131 height 22
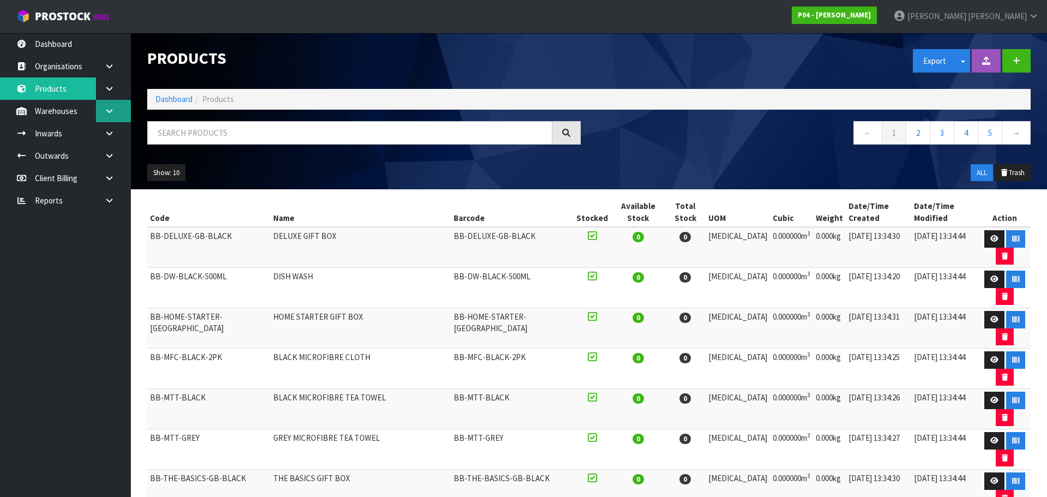
click at [105, 112] on icon at bounding box center [109, 111] width 10 height 8
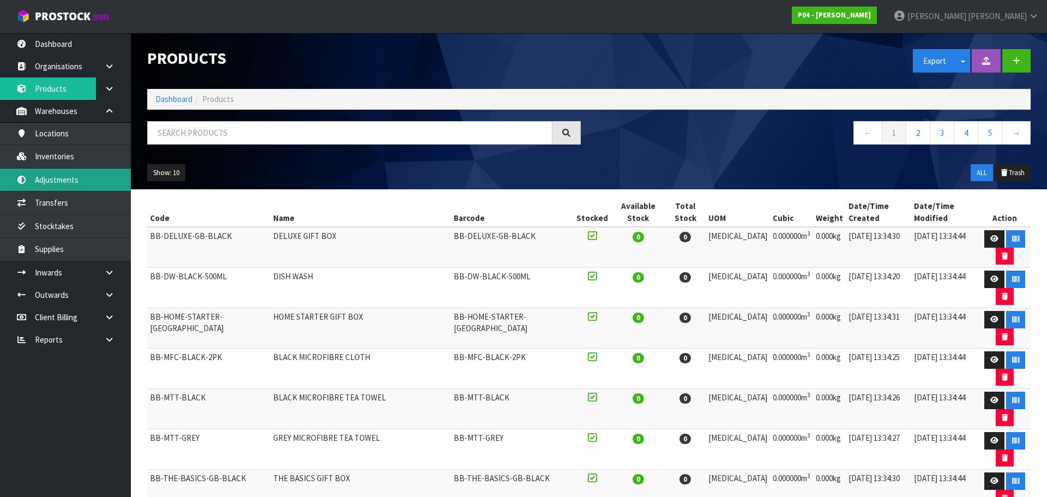
click at [92, 171] on link "Adjustments" at bounding box center [65, 179] width 131 height 22
click at [89, 159] on body "Toggle navigation ProStock WMS P04 - PEGGY James Luff Logout Dashboard Organisa…" at bounding box center [523, 248] width 1047 height 497
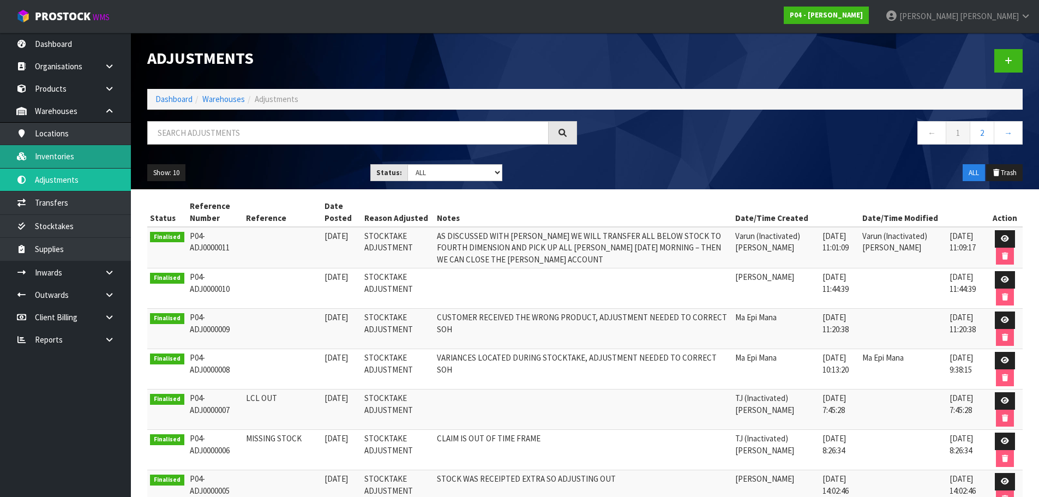
click at [63, 158] on link "Inventories" at bounding box center [65, 156] width 131 height 22
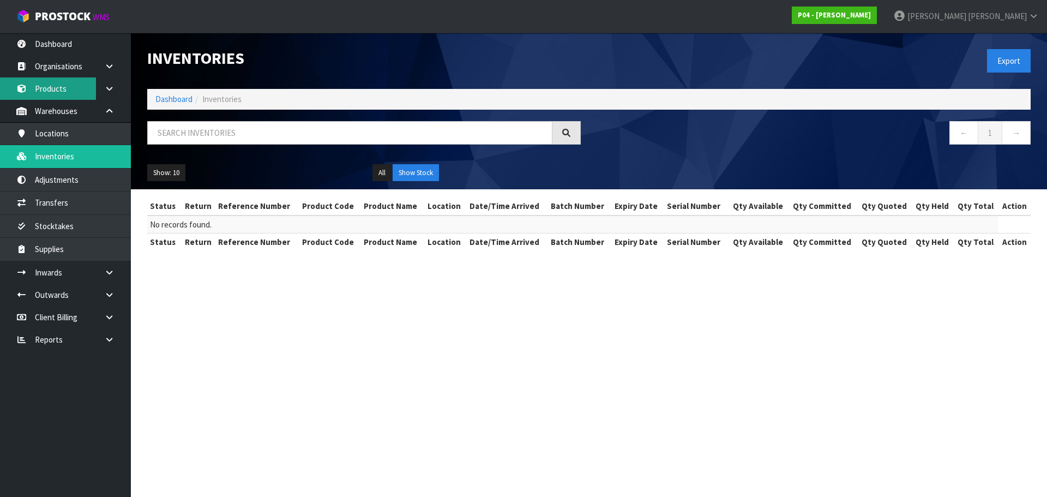
click at [81, 93] on link "Products" at bounding box center [65, 88] width 131 height 22
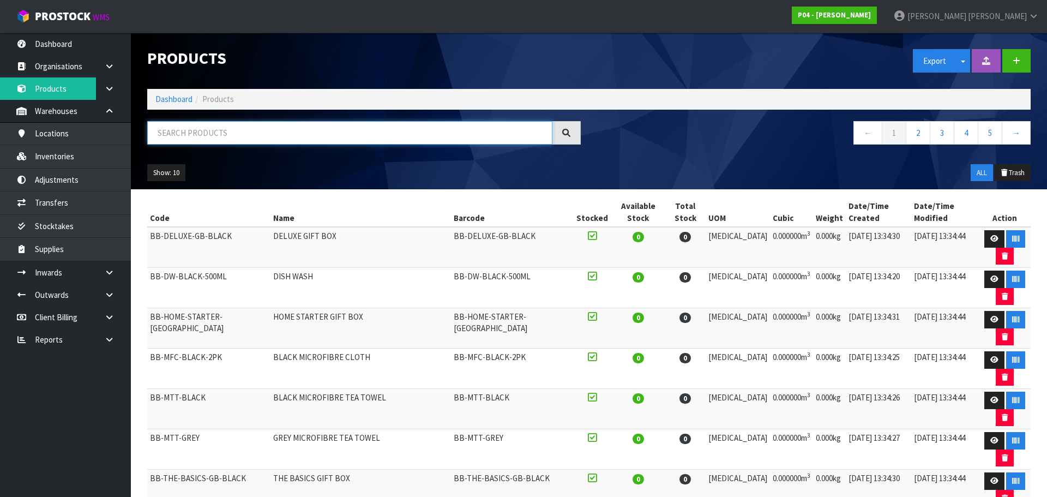
click at [219, 138] on input "text" at bounding box center [349, 132] width 405 height 23
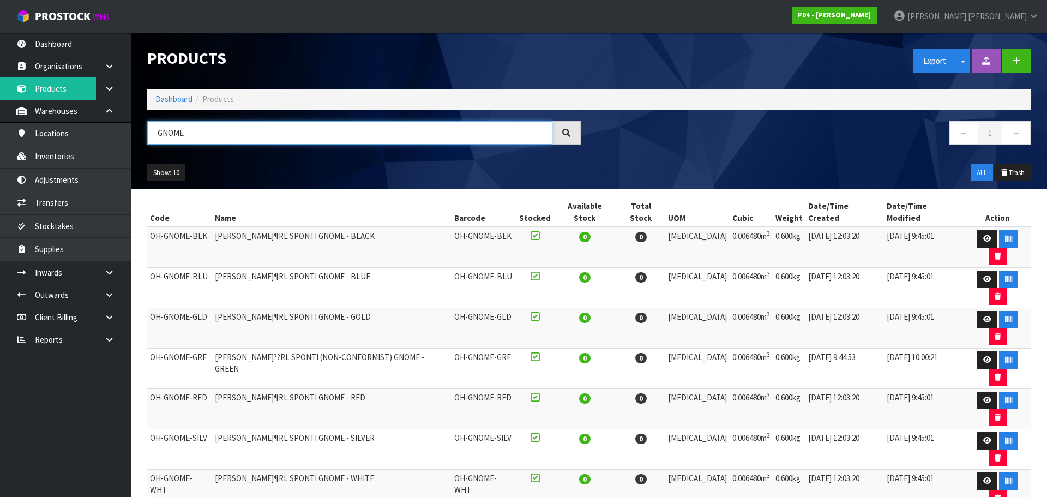
type input "GNOME"
